Goal: Transaction & Acquisition: Purchase product/service

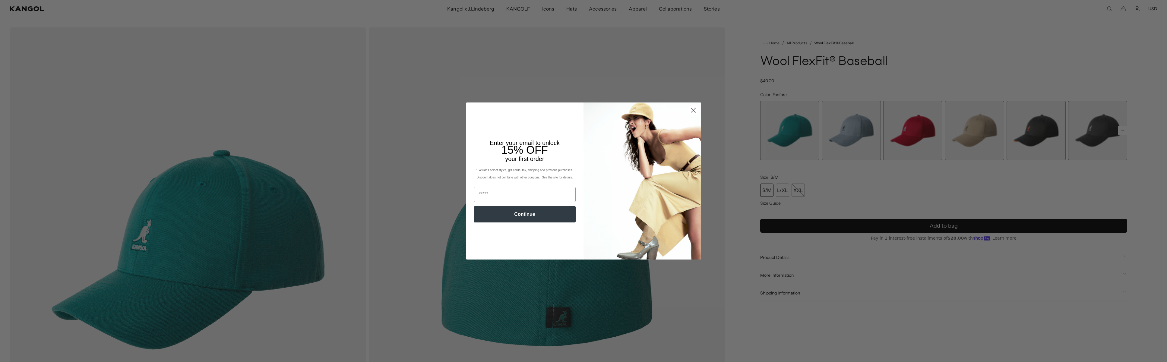
click at [1123, 132] on div "Close dialog Enter your email to unlock 15% OFF your first order *Excludes sele…" at bounding box center [583, 181] width 1167 height 362
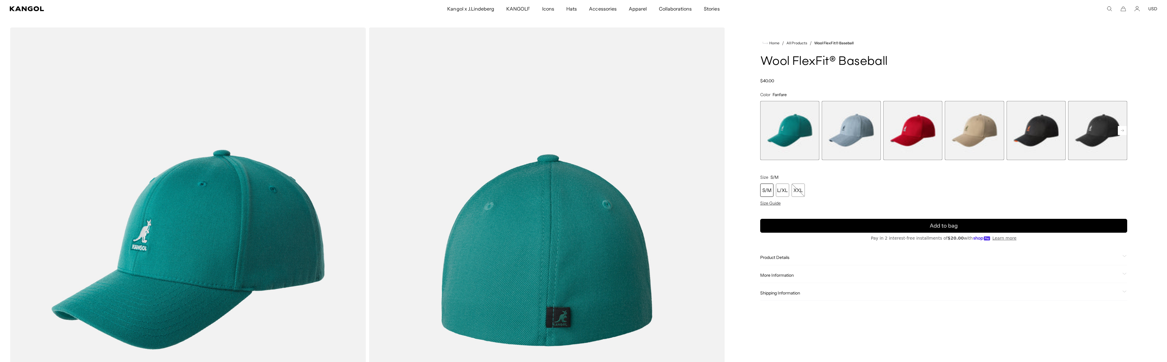
click at [1123, 132] on rect at bounding box center [1121, 130] width 9 height 9
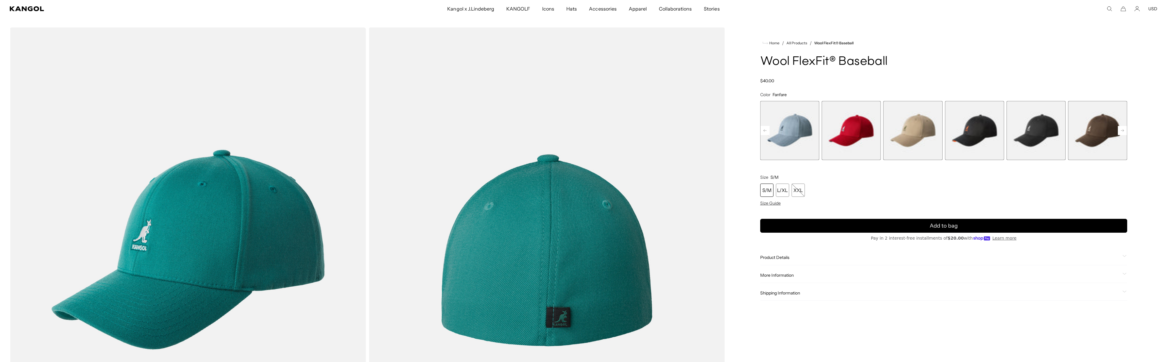
click at [1123, 131] on icon at bounding box center [1121, 130] width 3 height 2
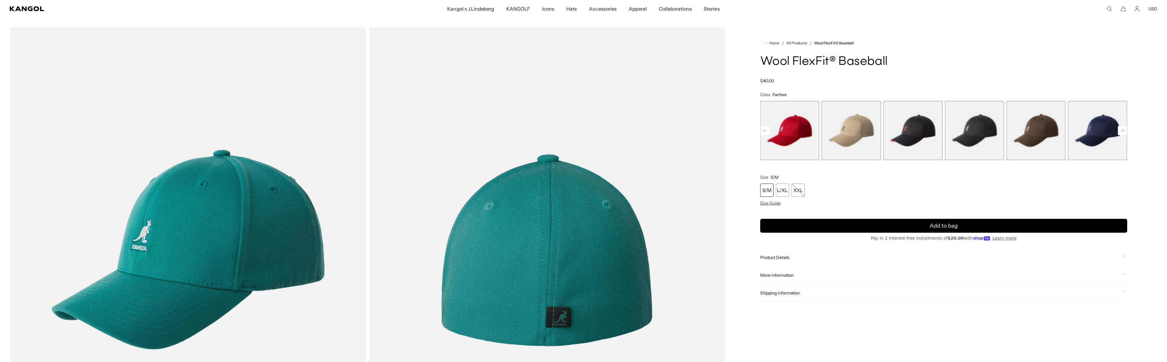
click at [1123, 131] on icon at bounding box center [1121, 130] width 3 height 2
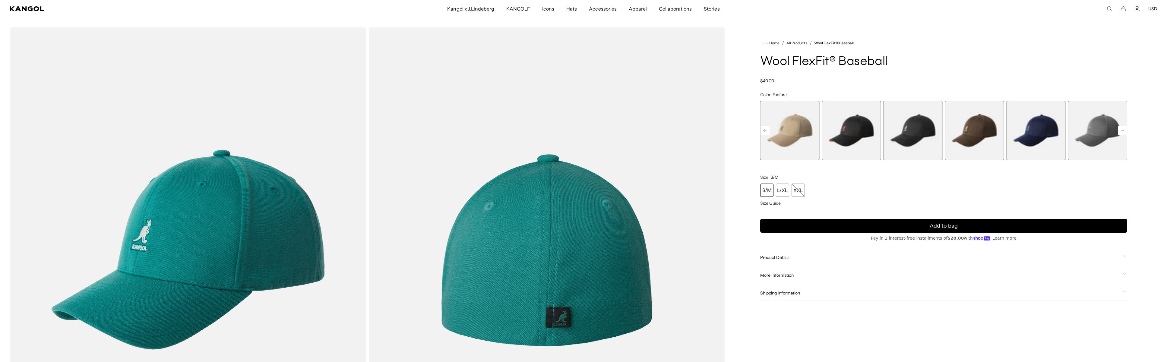
click at [1123, 132] on rect at bounding box center [1121, 130] width 9 height 9
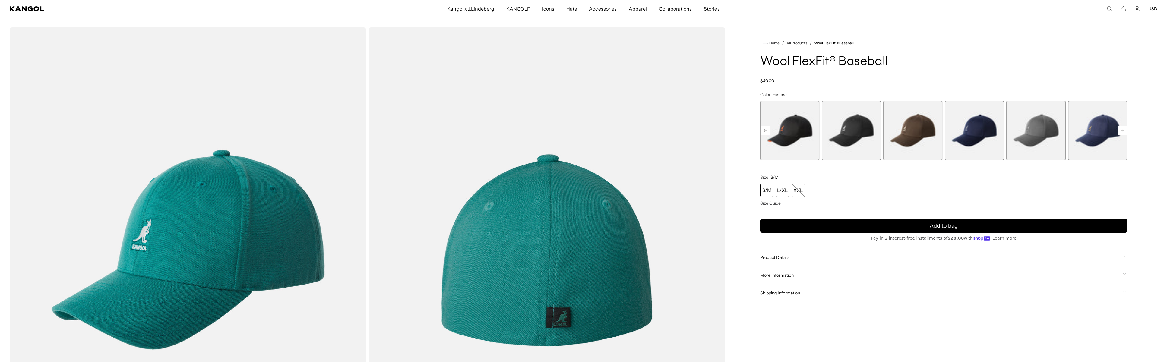
click at [764, 129] on rect at bounding box center [764, 130] width 9 height 9
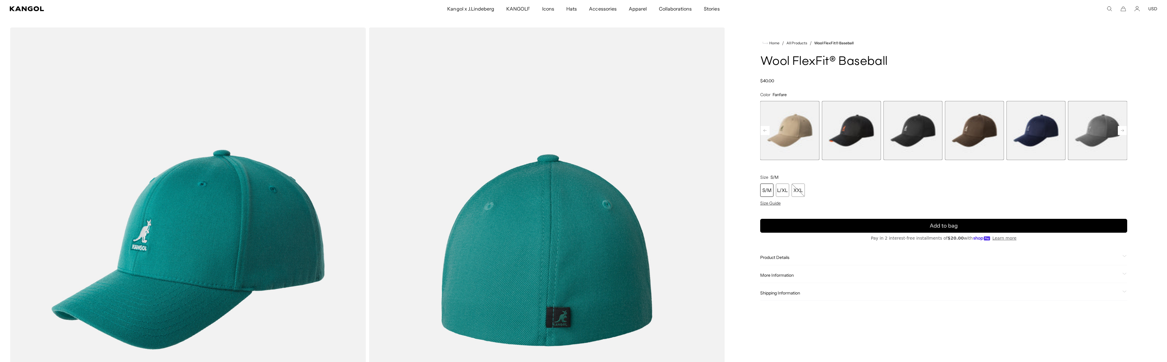
click at [764, 129] on rect at bounding box center [764, 130] width 9 height 9
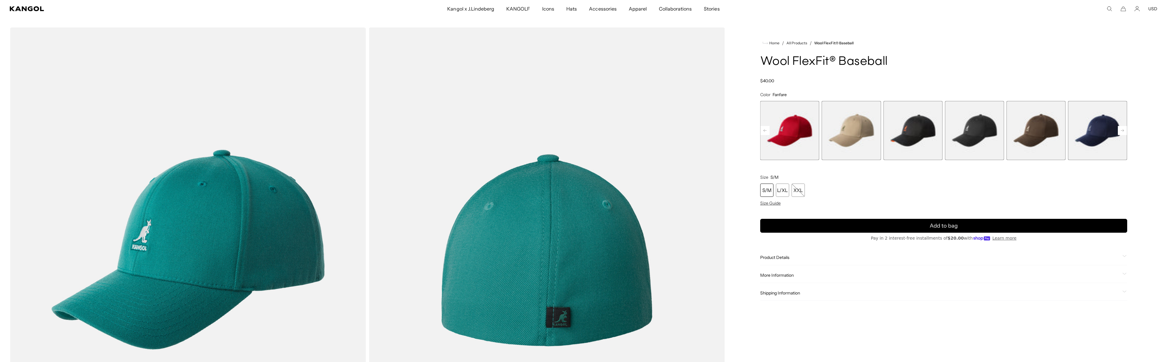
click at [764, 129] on rect at bounding box center [764, 130] width 9 height 9
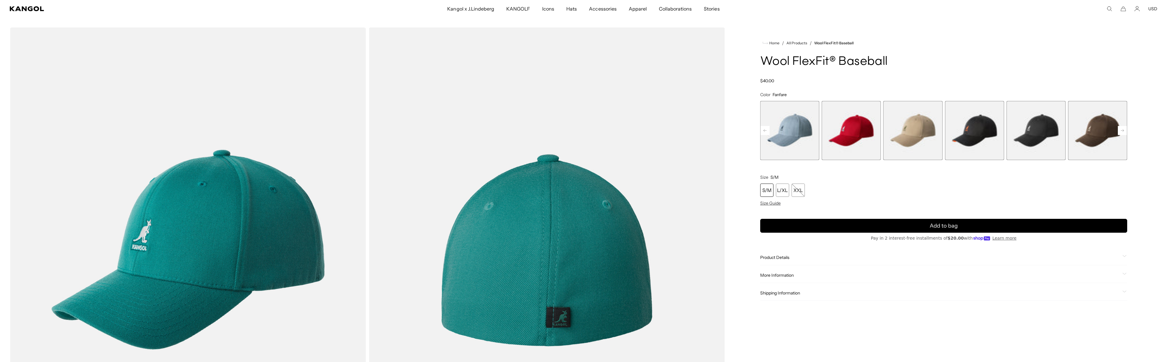
scroll to position [0, 124]
click at [764, 129] on rect at bounding box center [764, 130] width 9 height 9
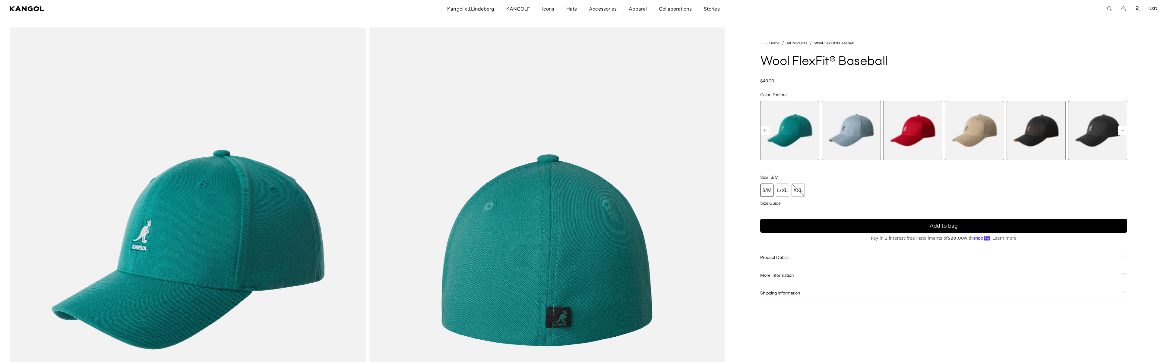
click at [764, 129] on div "Previous Next Fanfare Variant sold out or unavailable [PERSON_NAME] Variant sol…" at bounding box center [943, 130] width 367 height 59
click at [764, 129] on span "1 of 17" at bounding box center [789, 130] width 59 height 59
click at [1121, 128] on rect at bounding box center [1121, 130] width 9 height 9
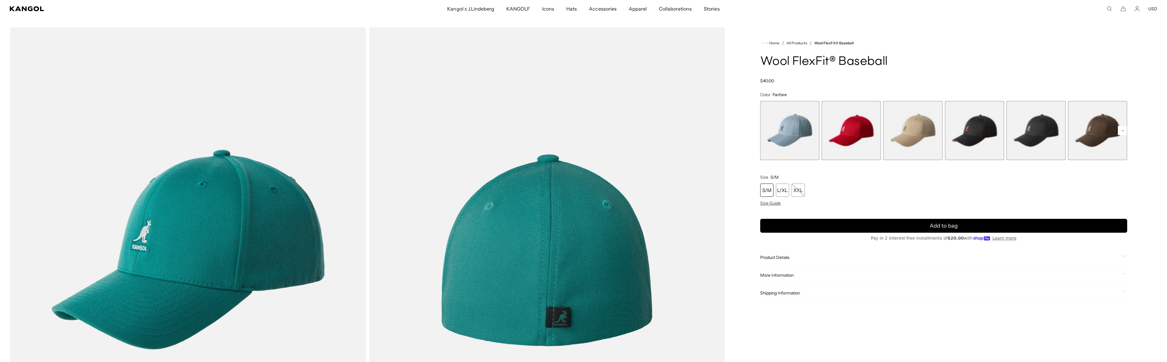
click at [1121, 128] on rect at bounding box center [1121, 130] width 9 height 9
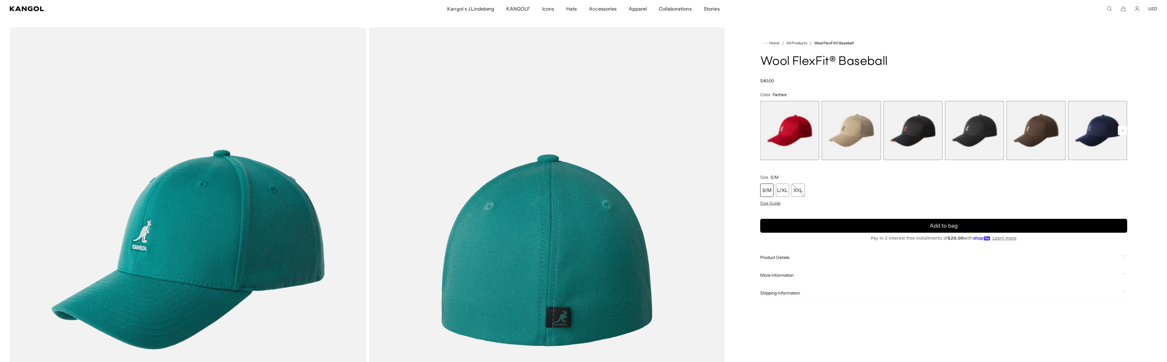
click at [1121, 128] on rect at bounding box center [1121, 130] width 9 height 9
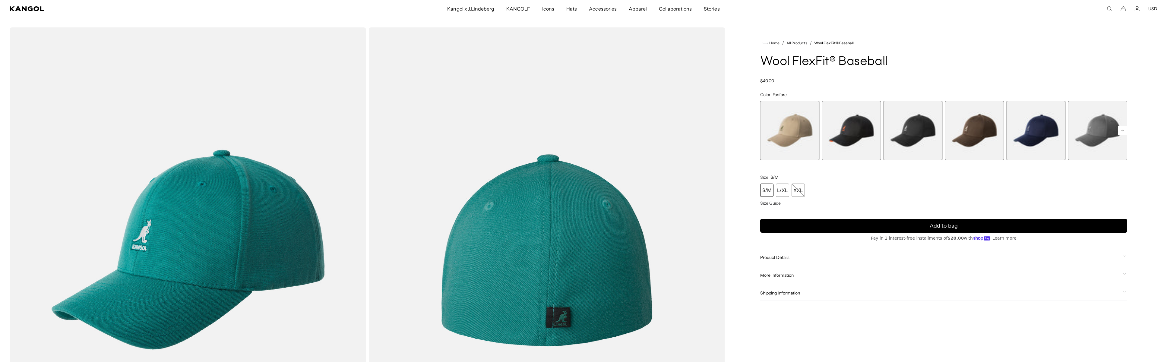
click at [1121, 128] on rect at bounding box center [1121, 130] width 9 height 9
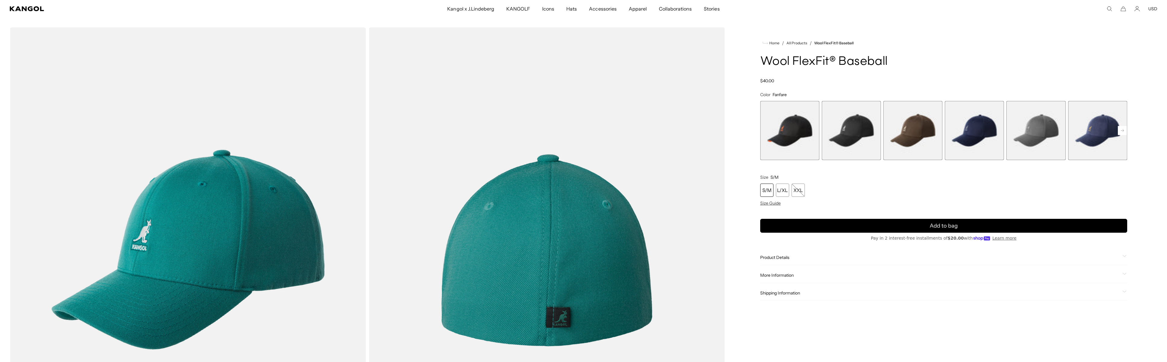
click at [1121, 128] on rect at bounding box center [1121, 130] width 9 height 9
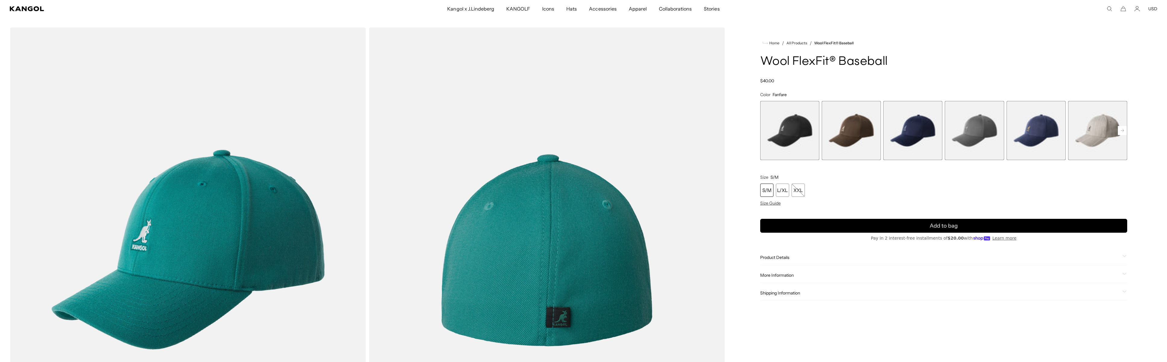
click at [1121, 128] on rect at bounding box center [1121, 130] width 9 height 9
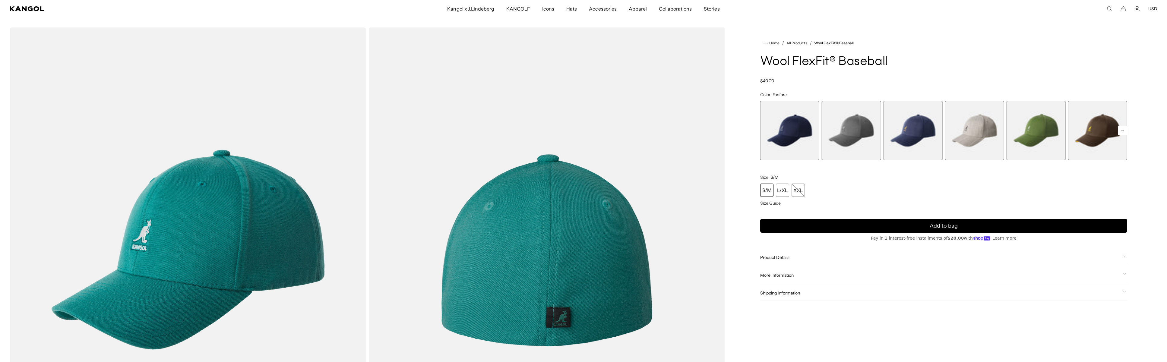
click at [1121, 128] on rect at bounding box center [1121, 130] width 9 height 9
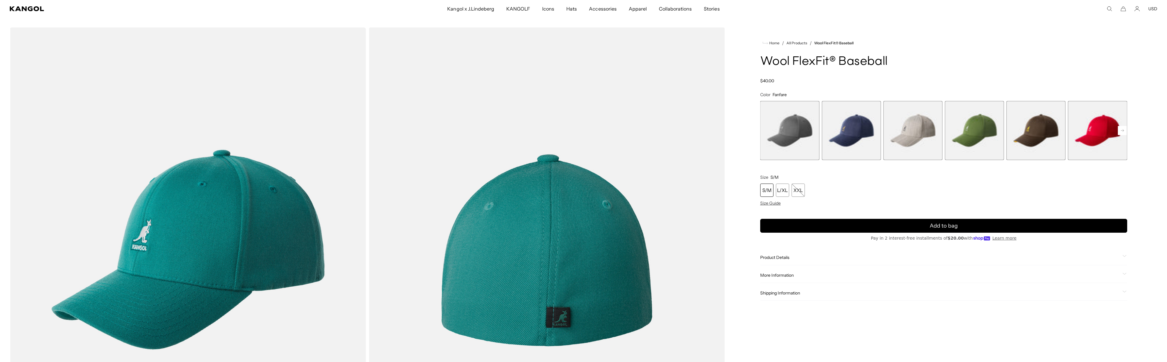
click at [1121, 128] on rect at bounding box center [1121, 130] width 9 height 9
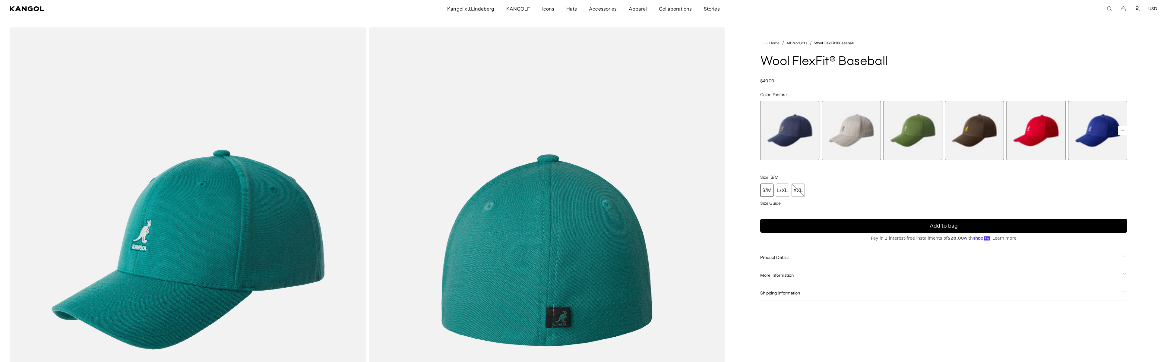
click at [1121, 128] on rect at bounding box center [1121, 130] width 9 height 9
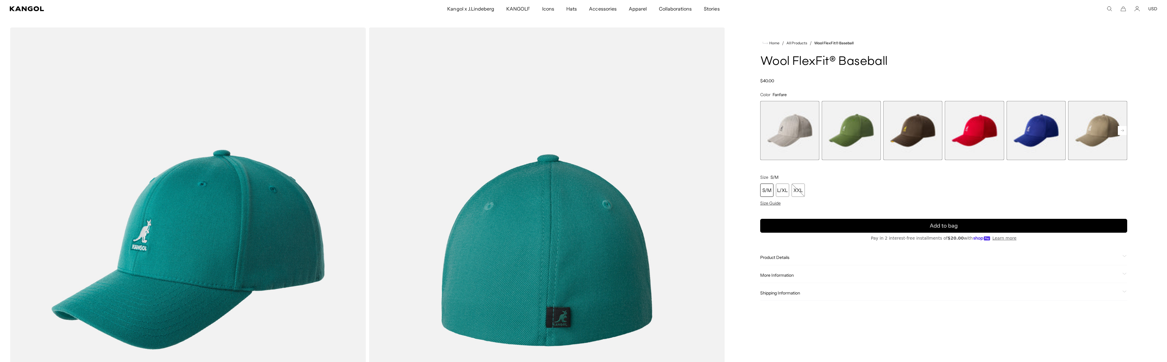
click at [1121, 128] on rect at bounding box center [1121, 130] width 9 height 9
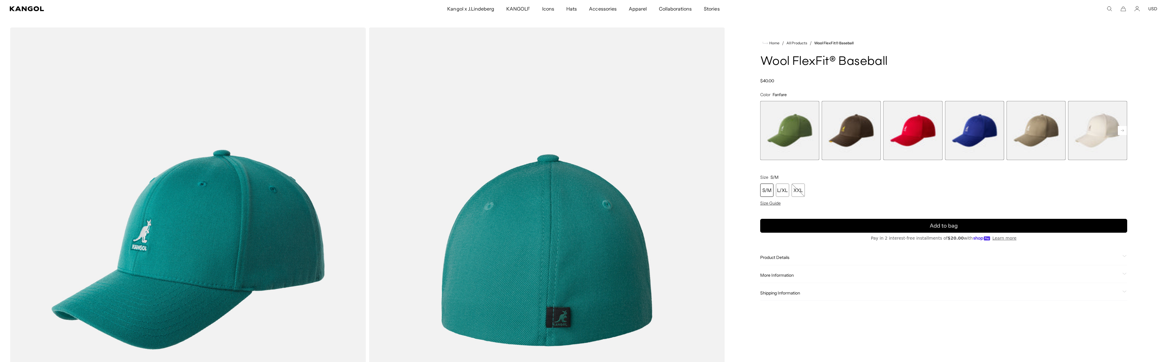
click at [1121, 128] on rect at bounding box center [1121, 130] width 9 height 9
click at [1121, 128] on div "Previous Next Fanfare Variant sold out or unavailable [PERSON_NAME] Variant sol…" at bounding box center [943, 130] width 367 height 59
click at [1121, 128] on span "17 of 17" at bounding box center [1097, 130] width 59 height 59
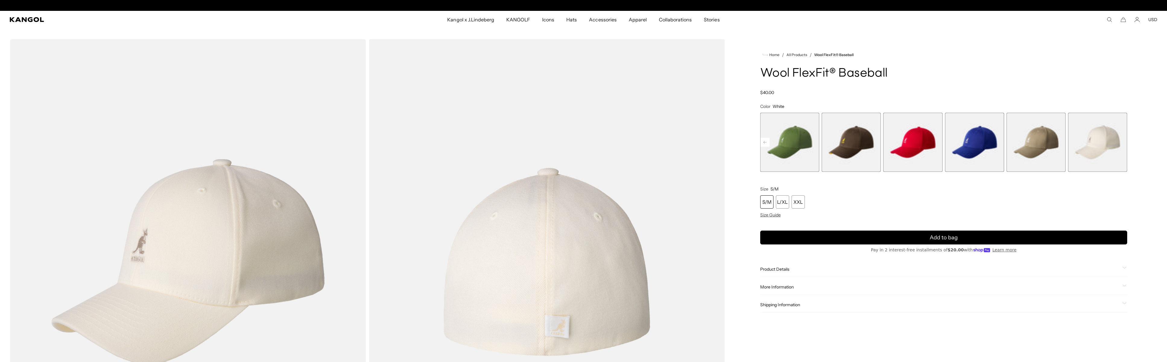
scroll to position [0, 124]
